Goal: Find specific page/section: Find specific page/section

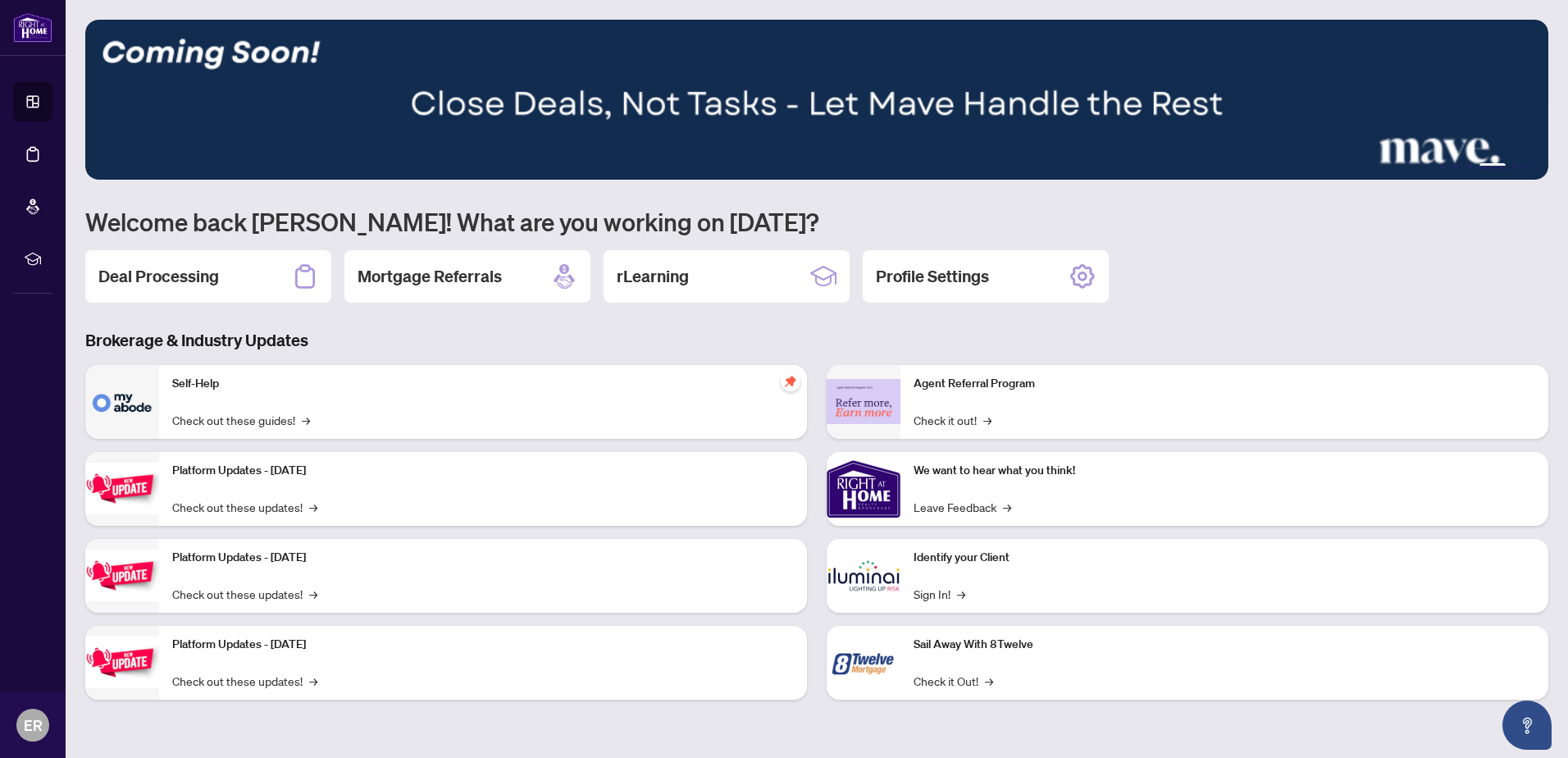
click at [373, 421] on div "Self-Help Check out these guides! →" at bounding box center [483, 402] width 648 height 74
click at [266, 415] on link "Check out these guides! →" at bounding box center [241, 420] width 138 height 18
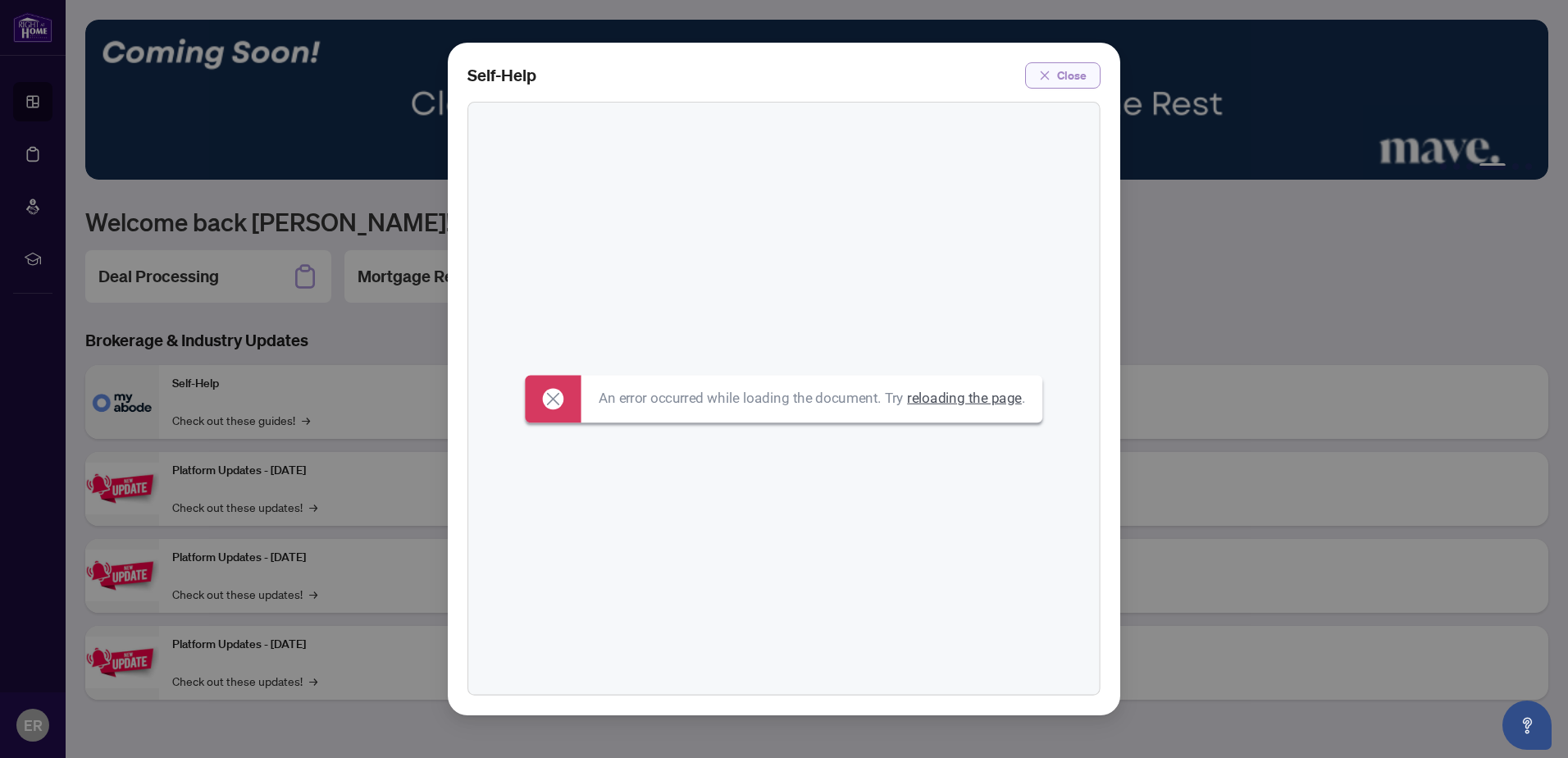
click at [1079, 69] on span "Close" at bounding box center [1073, 76] width 30 height 26
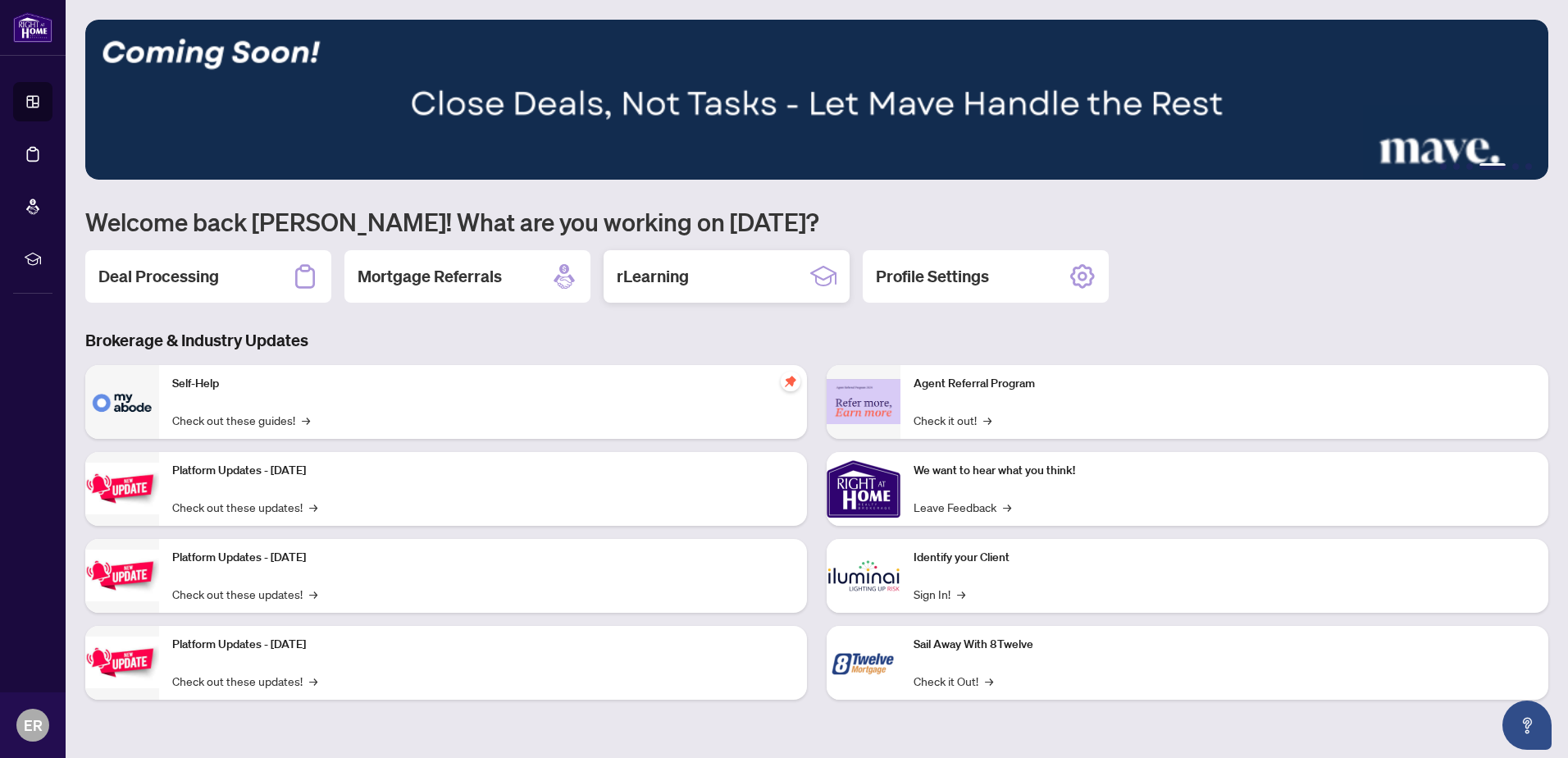
click at [798, 272] on div "rLearning" at bounding box center [726, 277] width 246 height 53
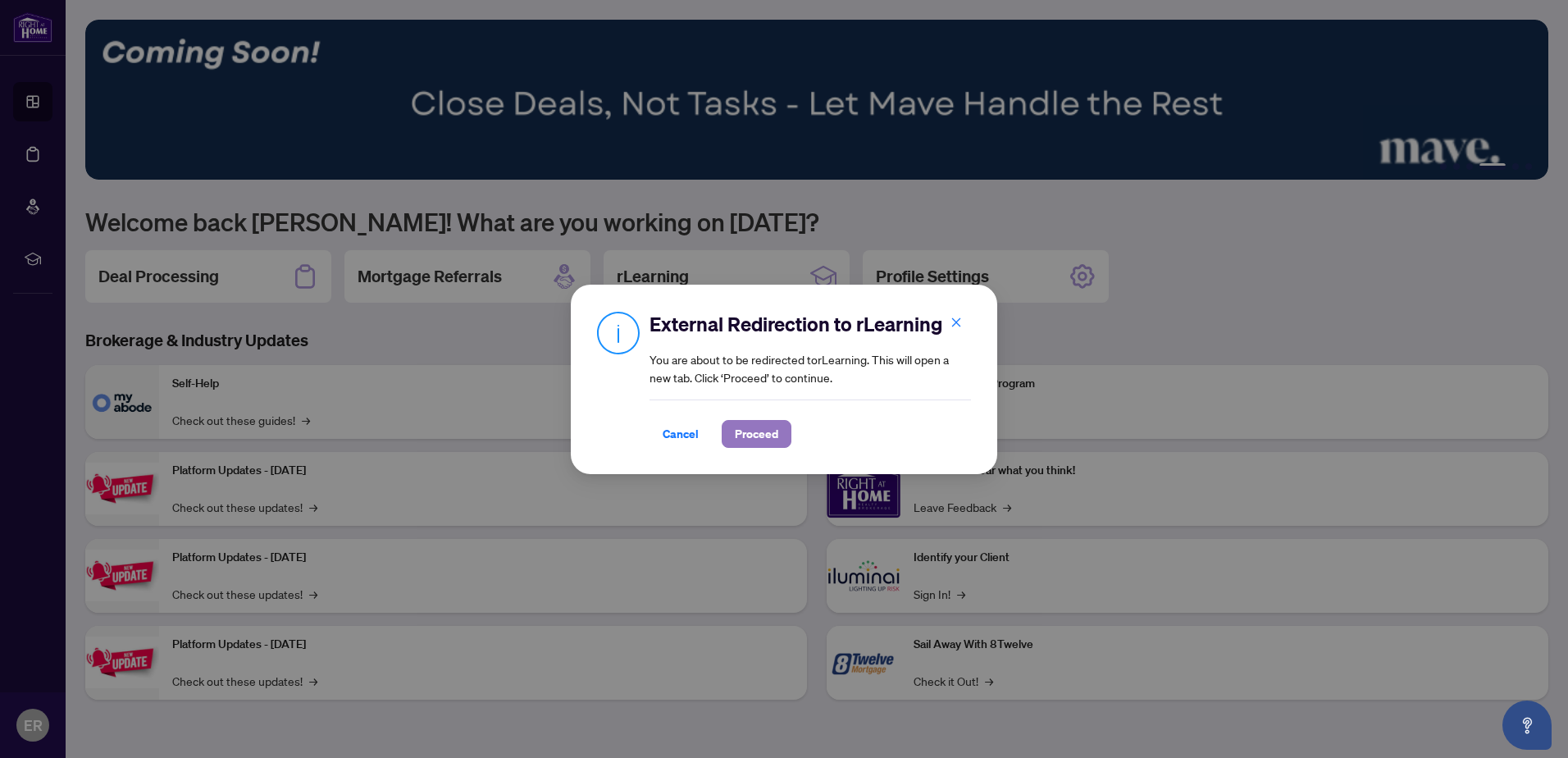
click at [751, 428] on span "Proceed" at bounding box center [756, 434] width 43 height 26
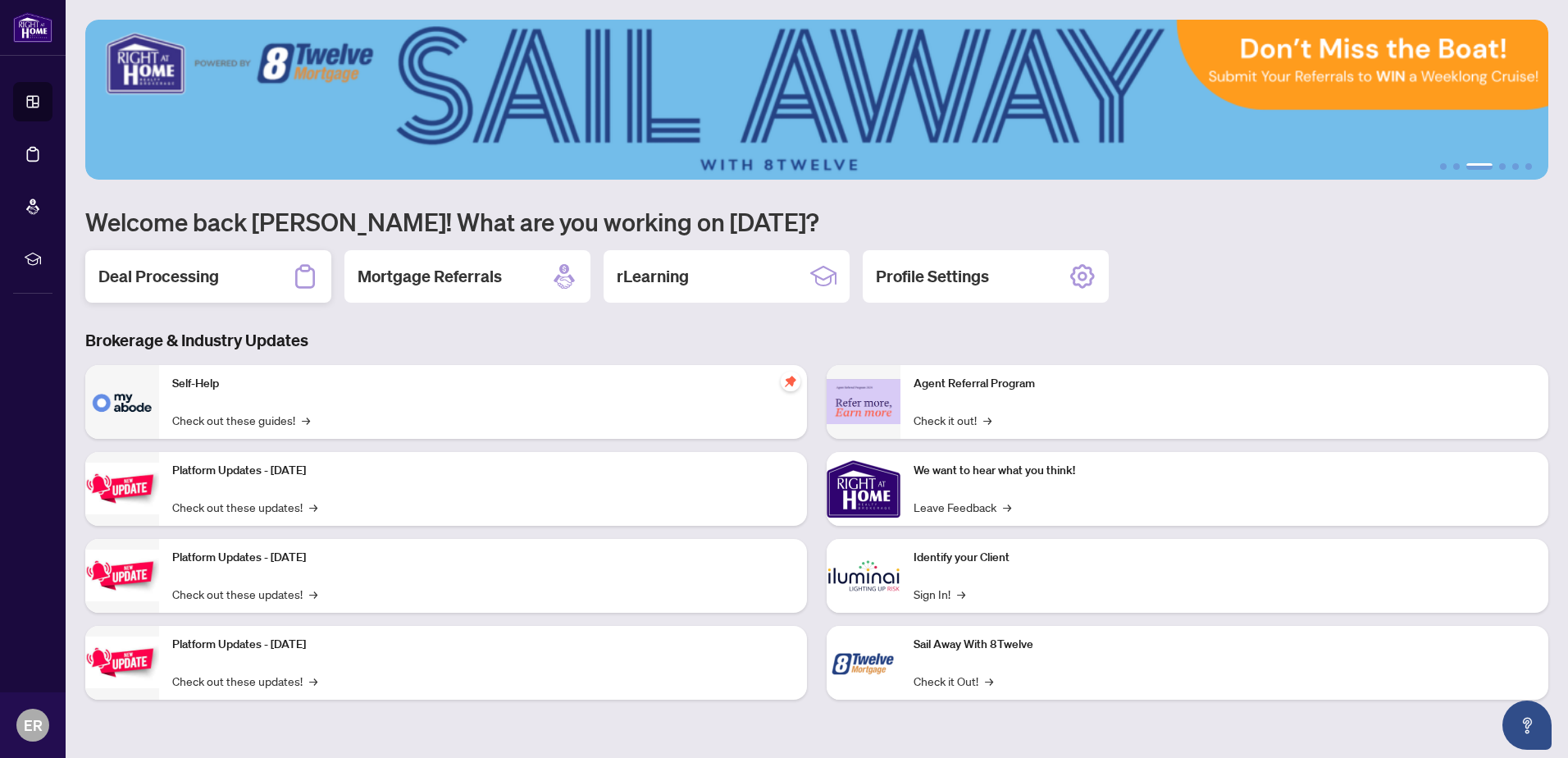
click at [248, 278] on div "Deal Processing" at bounding box center [208, 277] width 246 height 53
